Goal: Information Seeking & Learning: Learn about a topic

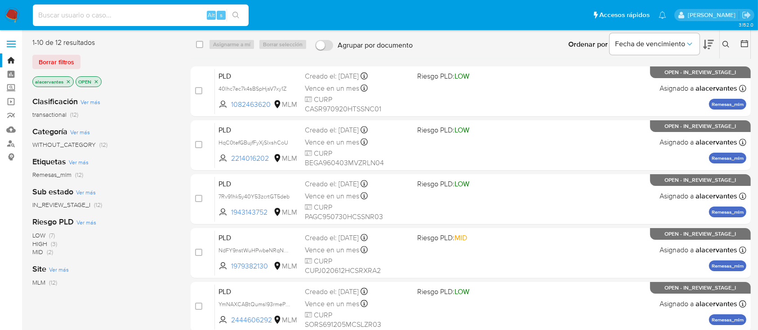
click at [156, 17] on input at bounding box center [141, 15] width 216 height 12
paste input "2214016202"
type input "2214016202"
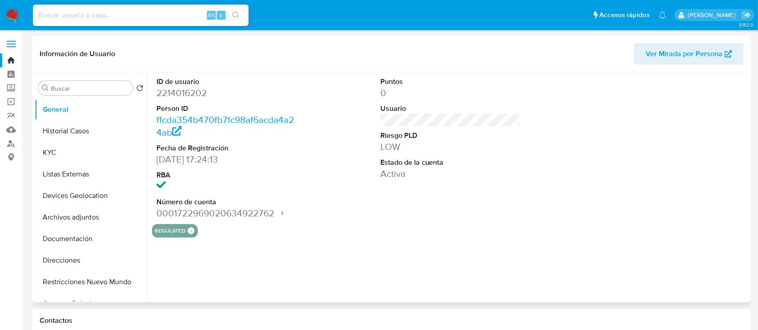
select select "10"
click at [80, 133] on button "Historial Casos" at bounding box center [87, 131] width 105 height 22
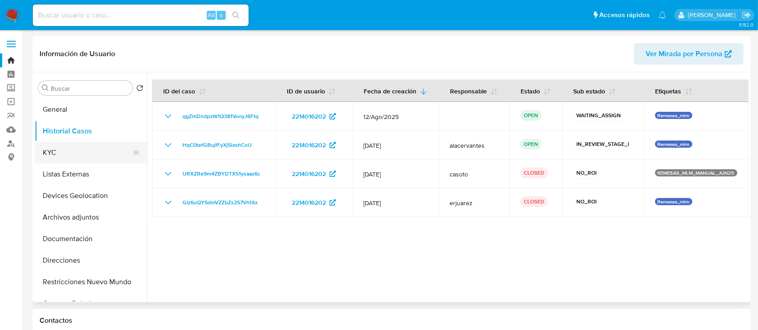
click at [71, 153] on button "KYC" at bounding box center [87, 153] width 105 height 22
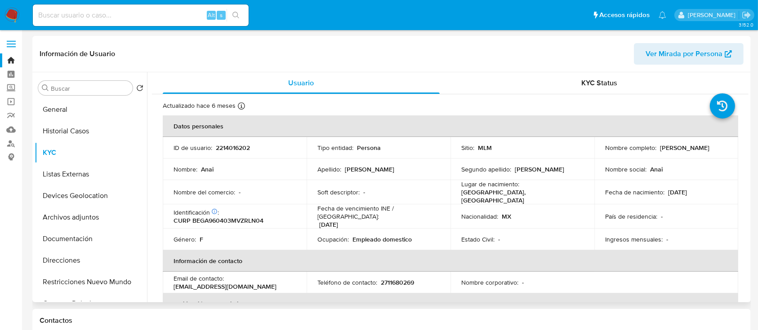
click at [247, 144] on p "2214016202" at bounding box center [233, 148] width 34 height 8
copy p "2214016202"
click at [86, 130] on button "Historial Casos" at bounding box center [87, 131] width 105 height 22
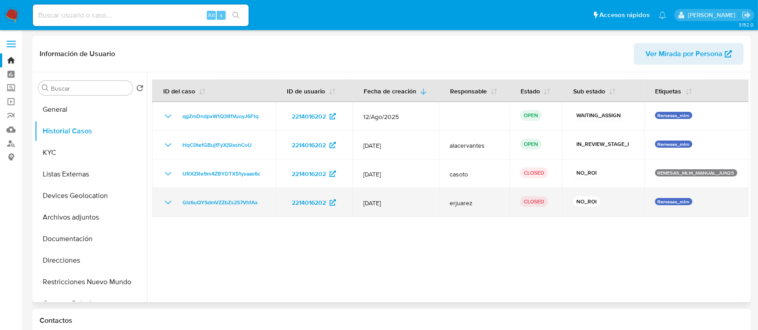
click at [168, 200] on icon "Mostrar/Ocultar" at bounding box center [168, 202] width 11 height 11
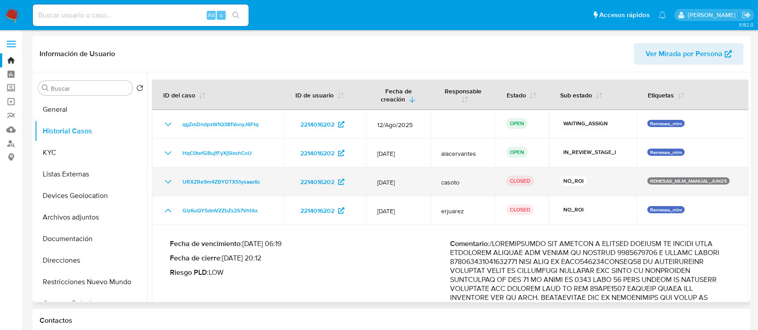
click at [170, 181] on icon "Mostrar/Ocultar" at bounding box center [168, 182] width 6 height 4
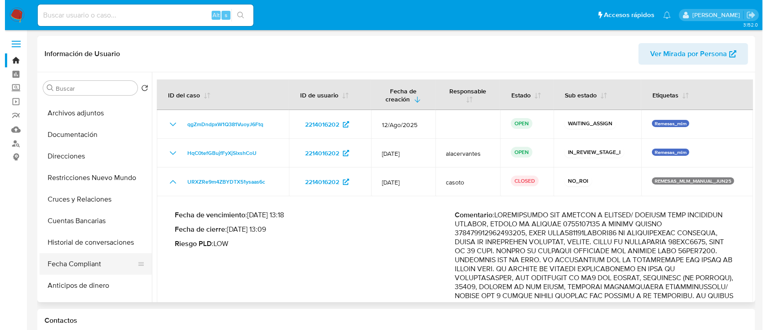
scroll to position [120, 0]
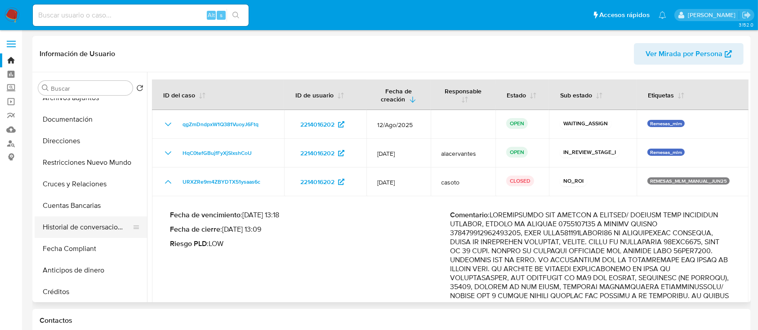
click at [96, 231] on button "Historial de conversaciones" at bounding box center [87, 228] width 105 height 22
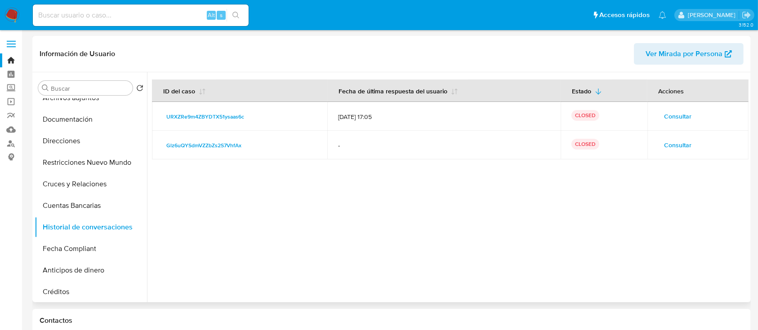
click at [678, 145] on span "Consultar" at bounding box center [677, 145] width 27 height 13
click at [658, 116] on button "Consultar" at bounding box center [678, 116] width 40 height 14
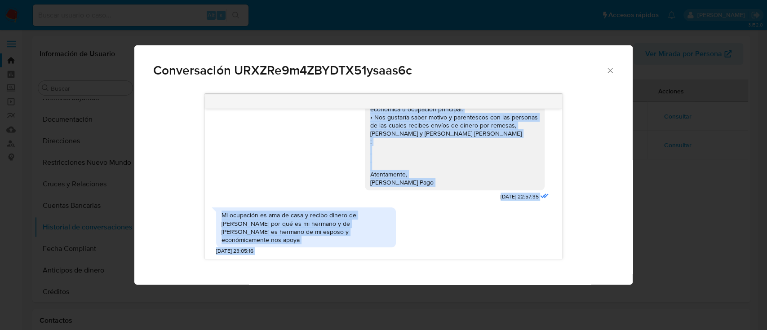
scroll to position [191, 0]
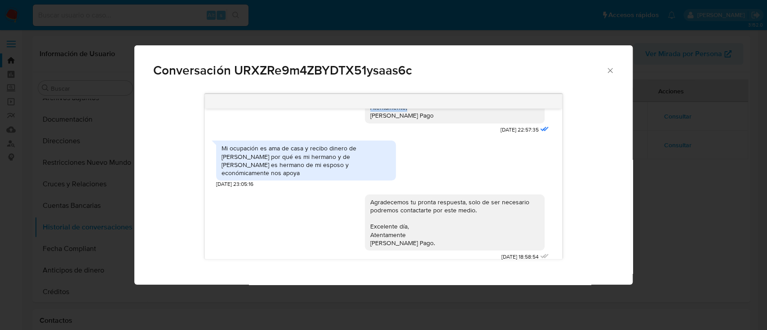
drag, startPoint x: 363, startPoint y: 125, endPoint x: 407, endPoint y: 119, distance: 44.9
click at [407, 119] on div "Estimado Cliente, Le reiteramos el mensaje debido a que el anterior no obtuvimo…" at bounding box center [454, 26] width 169 height 188
copy div "Estimado Cliente, Le reiteramos el mensaje debido a que el anterior no obtuvimo…"
click at [613, 71] on icon "Cerrar" at bounding box center [610, 70] width 9 height 9
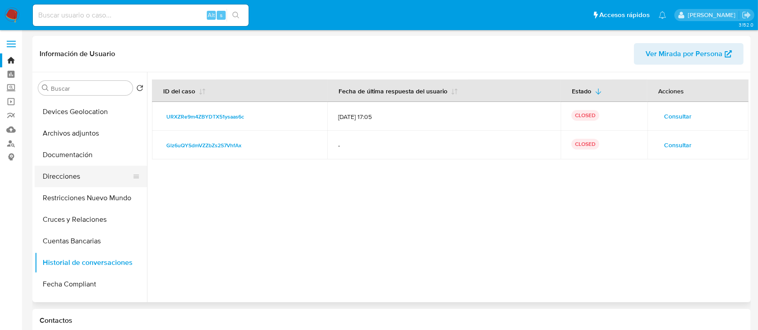
scroll to position [60, 0]
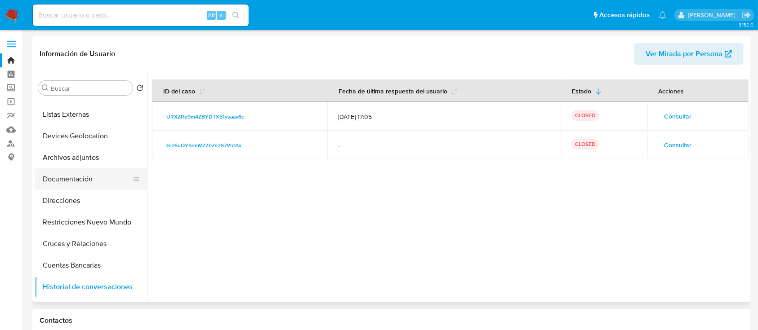
click at [89, 186] on button "Documentación" at bounding box center [87, 180] width 105 height 22
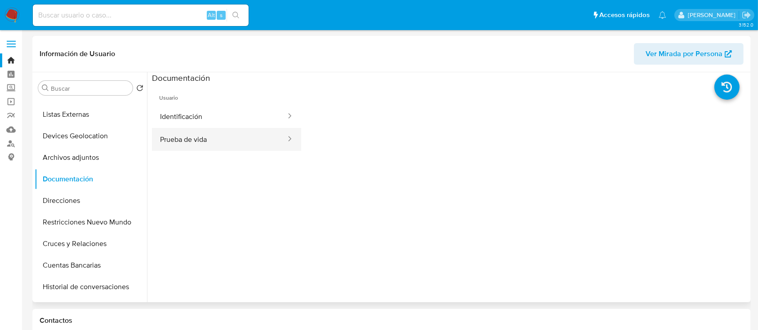
click at [186, 137] on button "Prueba de vida" at bounding box center [219, 139] width 135 height 23
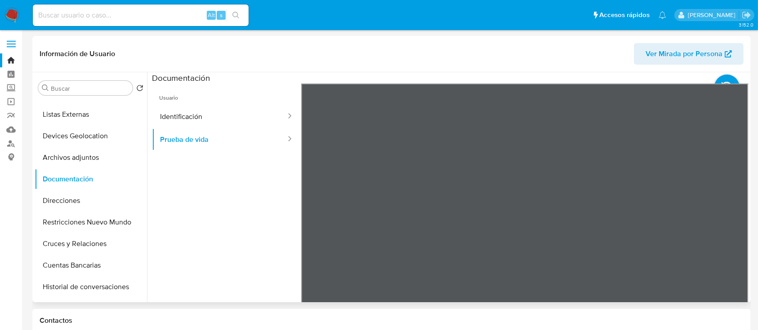
scroll to position [28, 0]
click at [187, 117] on button "Identificación" at bounding box center [219, 116] width 135 height 23
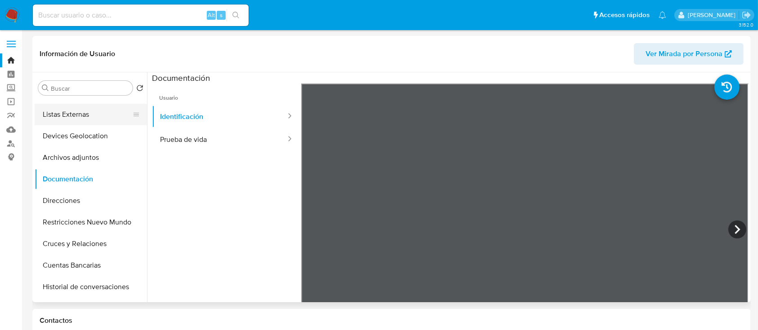
click at [82, 117] on button "Listas Externas" at bounding box center [87, 115] width 105 height 22
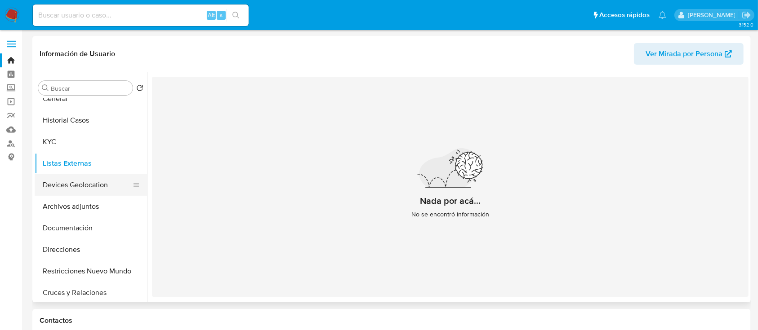
scroll to position [0, 0]
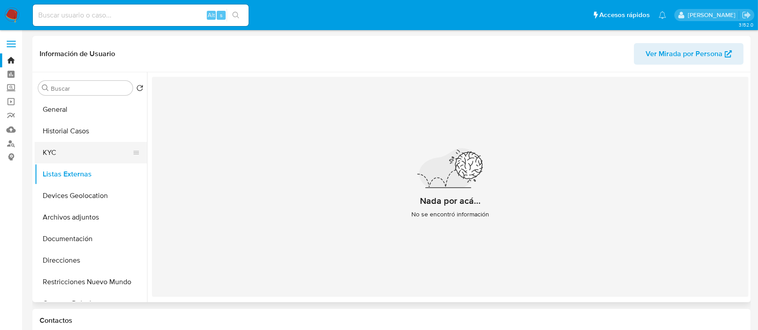
click at [62, 152] on button "KYC" at bounding box center [87, 153] width 105 height 22
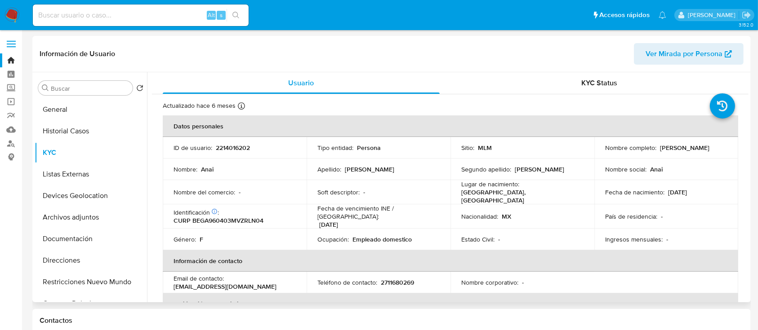
click at [392, 279] on p "2711680269" at bounding box center [397, 283] width 33 height 8
click at [394, 279] on p "2711680269" at bounding box center [397, 283] width 33 height 8
click at [396, 279] on p "2711680269" at bounding box center [397, 283] width 33 height 8
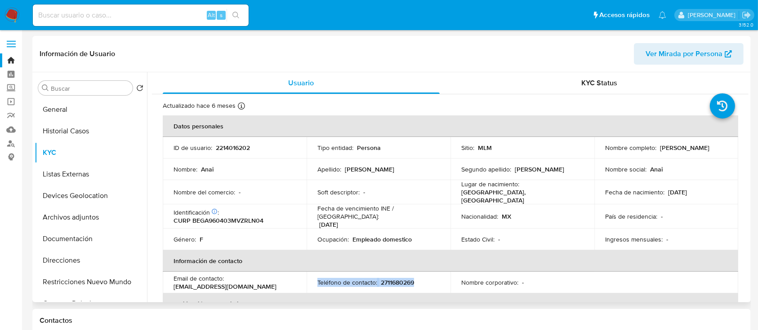
click at [401, 279] on p "2711680269" at bounding box center [397, 283] width 33 height 8
click at [231, 283] on p "eufemialagunes@gmail.com" at bounding box center [225, 287] width 103 height 8
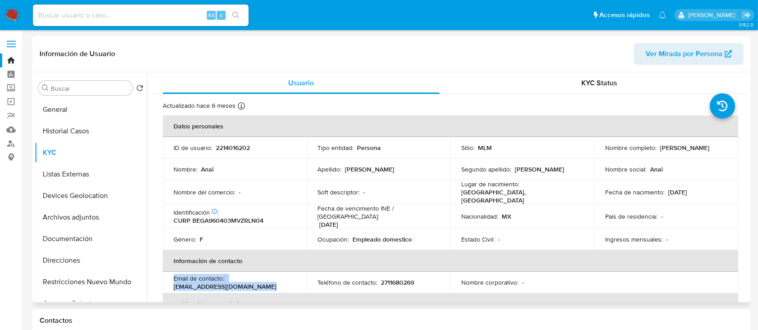
click at [241, 283] on p "eufemialagunes@gmail.com" at bounding box center [225, 287] width 103 height 8
drag, startPoint x: 252, startPoint y: 282, endPoint x: 170, endPoint y: 280, distance: 81.4
click at [171, 280] on td "Email de contacto : eufemialagunes@gmail.com" at bounding box center [235, 283] width 144 height 22
copy p "eufemialagunes@gmail.com"
click at [58, 107] on button "General" at bounding box center [87, 110] width 105 height 22
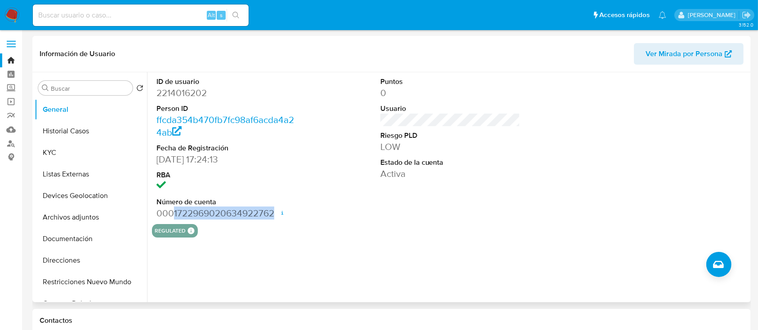
drag, startPoint x: 174, startPoint y: 210, endPoint x: 274, endPoint y: 209, distance: 99.8
click at [274, 209] on dd "0001722969020634922762 Fecha de apertura 14/01/2025 18:10 Estado ACTIVE" at bounding box center [226, 213] width 140 height 13
copy dd "1722969020634922762"
click at [321, 214] on div "ID de usuario 2214016202 Person ID ffcda354b470fb7fc98af6acda4a24ab Fecha de Re…" at bounding box center [450, 148] width 596 height 152
click at [64, 125] on button "Historial Casos" at bounding box center [87, 131] width 105 height 22
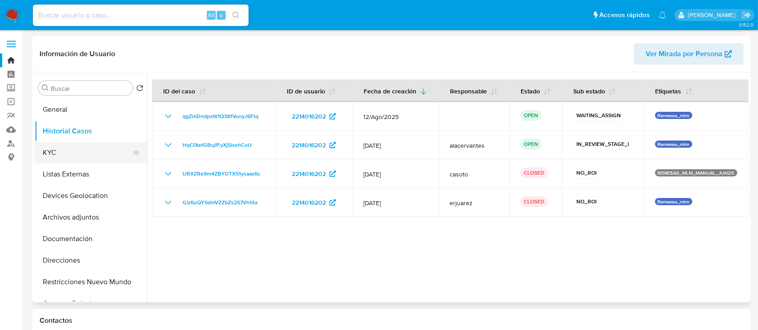
click at [76, 156] on button "KYC" at bounding box center [87, 153] width 105 height 22
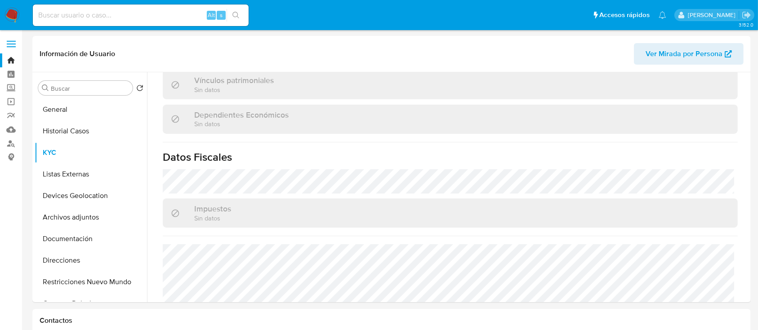
scroll to position [565, 0]
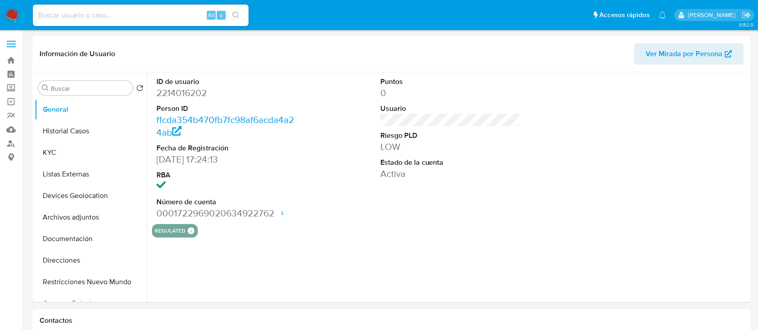
select select "10"
click at [77, 156] on button "KYC" at bounding box center [87, 153] width 105 height 22
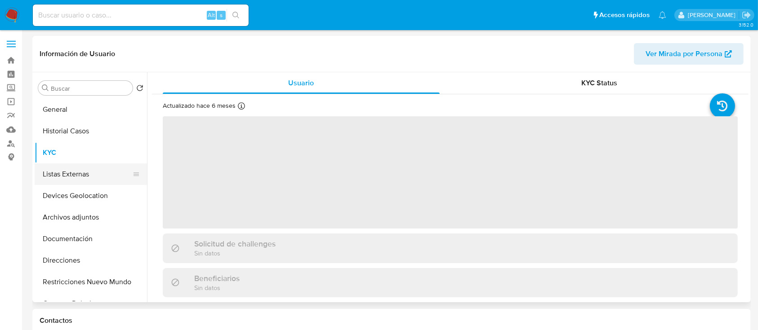
click at [76, 175] on button "Listas Externas" at bounding box center [87, 175] width 105 height 22
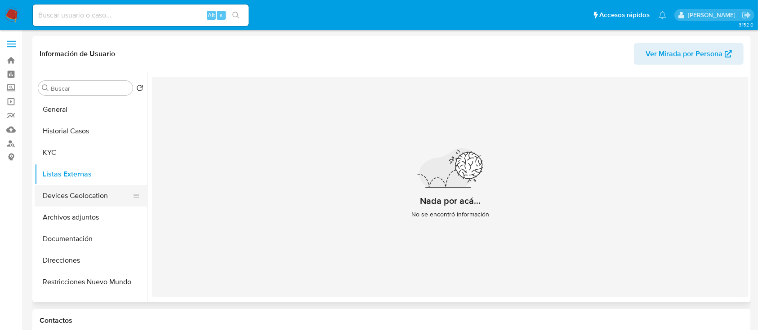
click at [86, 200] on button "Devices Geolocation" at bounding box center [87, 196] width 105 height 22
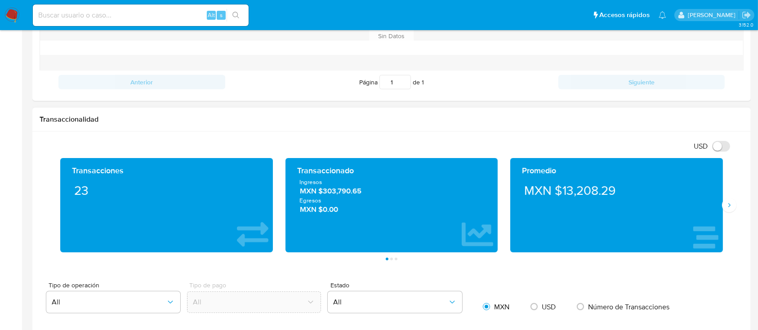
scroll to position [360, 0]
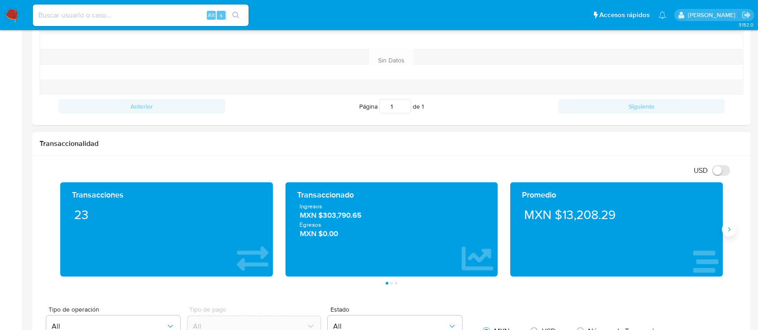
click at [729, 232] on icon "Siguiente" at bounding box center [728, 229] width 7 height 7
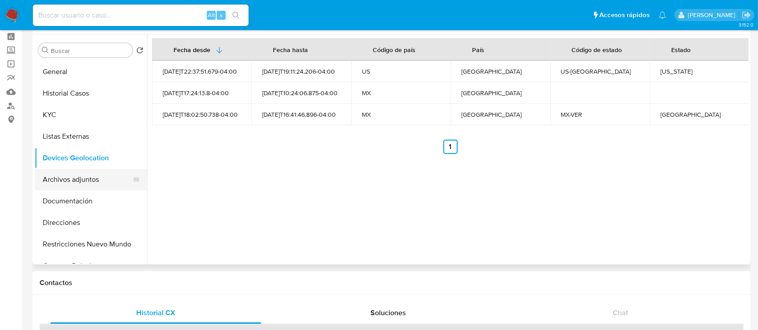
scroll to position [0, 0]
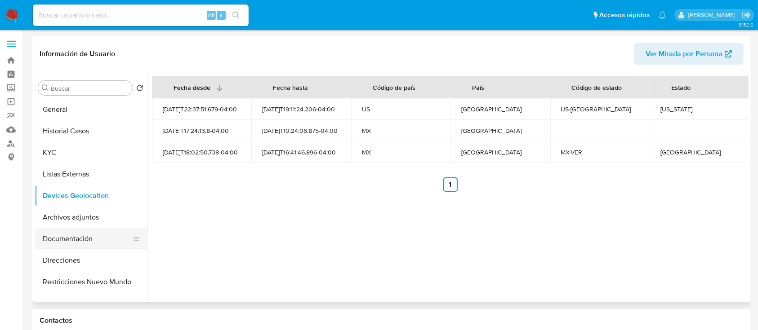
click at [81, 243] on button "Documentación" at bounding box center [87, 239] width 105 height 22
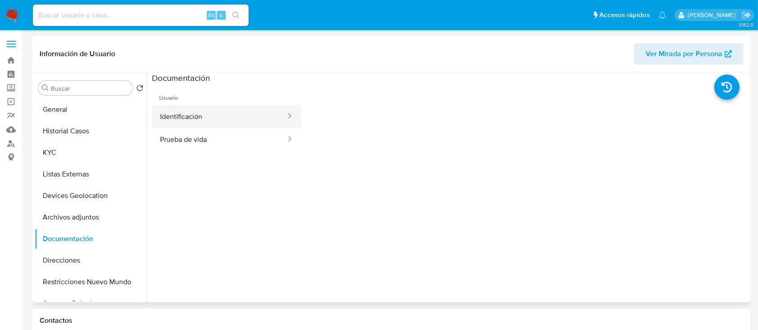
click at [241, 111] on button "Identificación" at bounding box center [219, 116] width 135 height 23
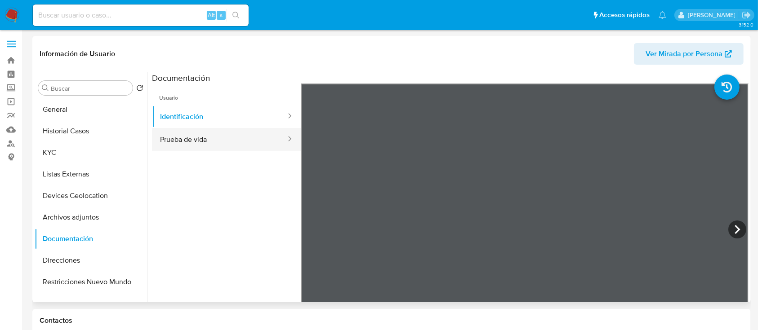
click at [199, 145] on button "Prueba de vida" at bounding box center [219, 139] width 135 height 23
